Goal: Task Accomplishment & Management: Manage account settings

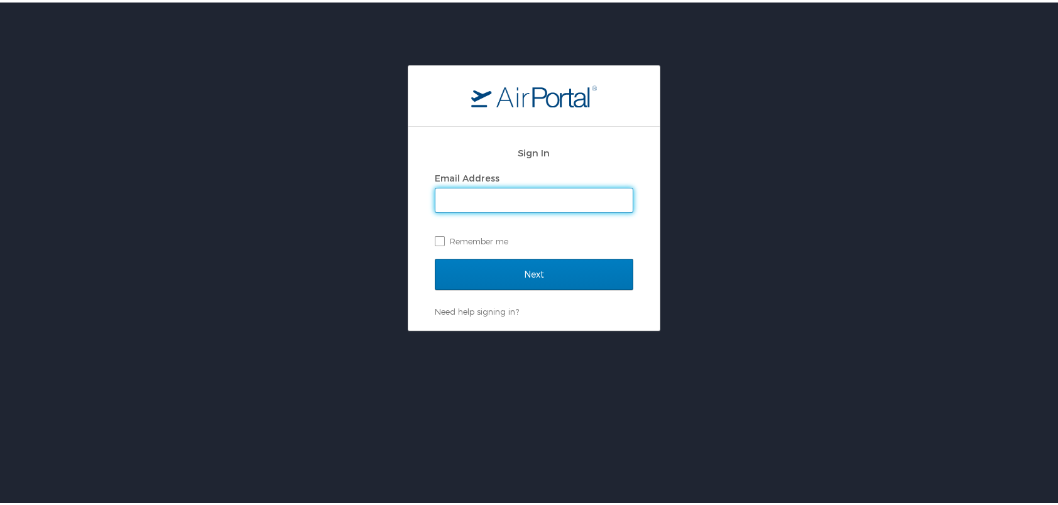
type input "[EMAIL_ADDRESS][PERSON_NAME][DOMAIN_NAME]"
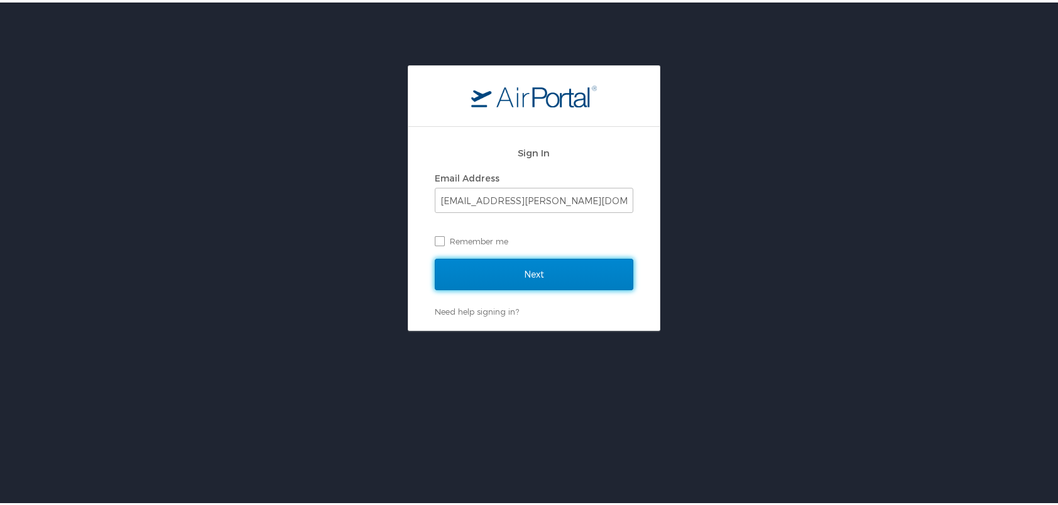
click at [520, 270] on input "Next" at bounding box center [534, 271] width 199 height 31
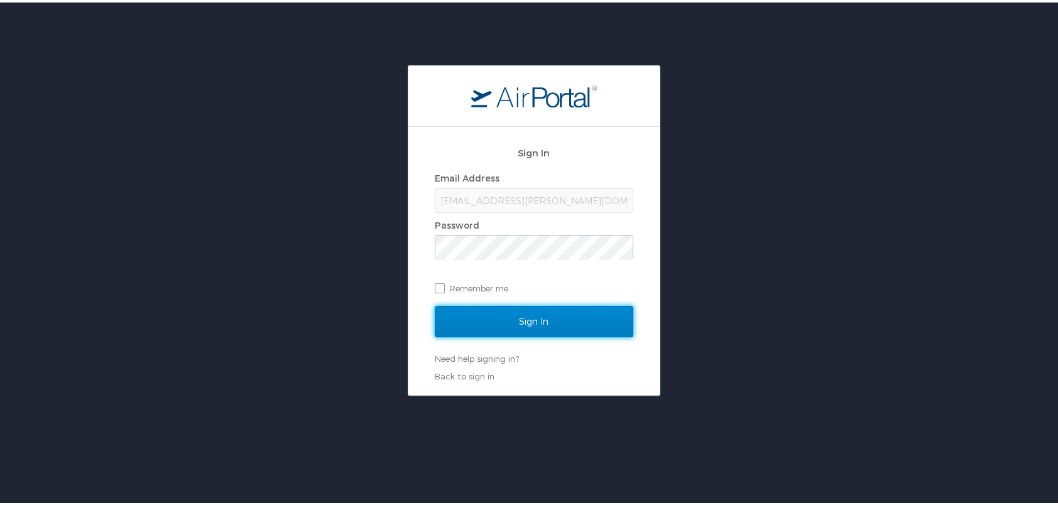
click at [545, 324] on input "Sign In" at bounding box center [534, 318] width 199 height 31
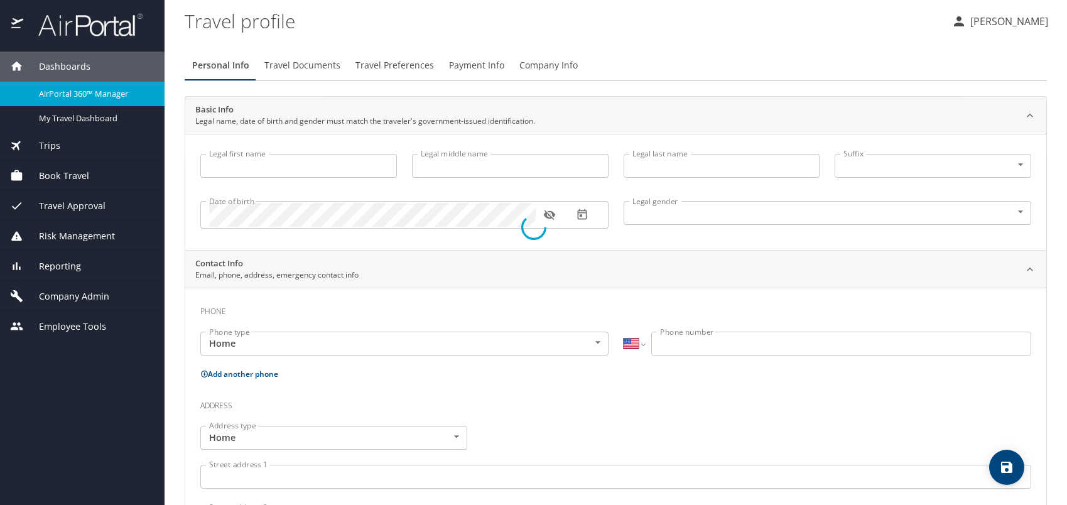
select select "US"
type input "Tarren"
type input "Khoury"
type input "Female"
select select "US"
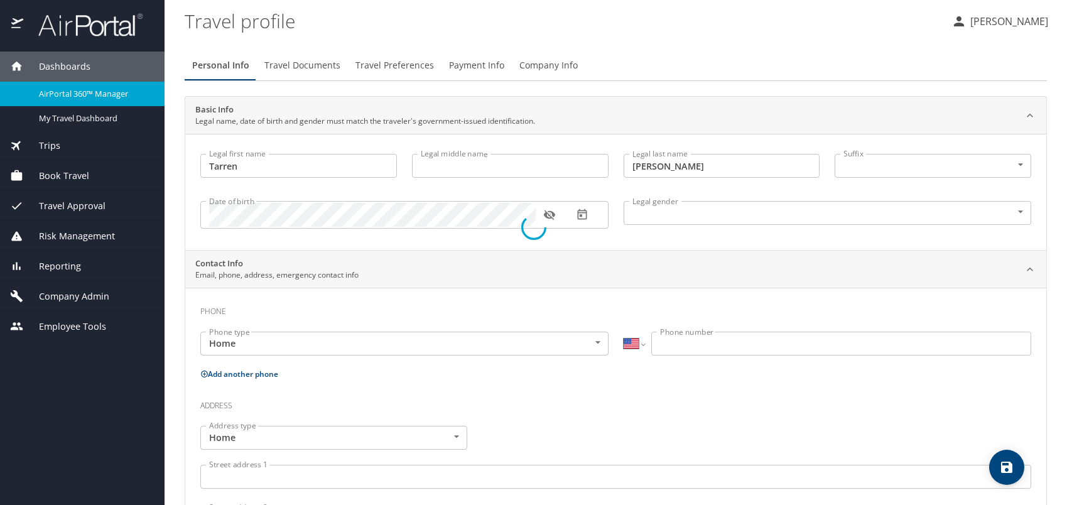
select select "US"
